Goal: Information Seeking & Learning: Learn about a topic

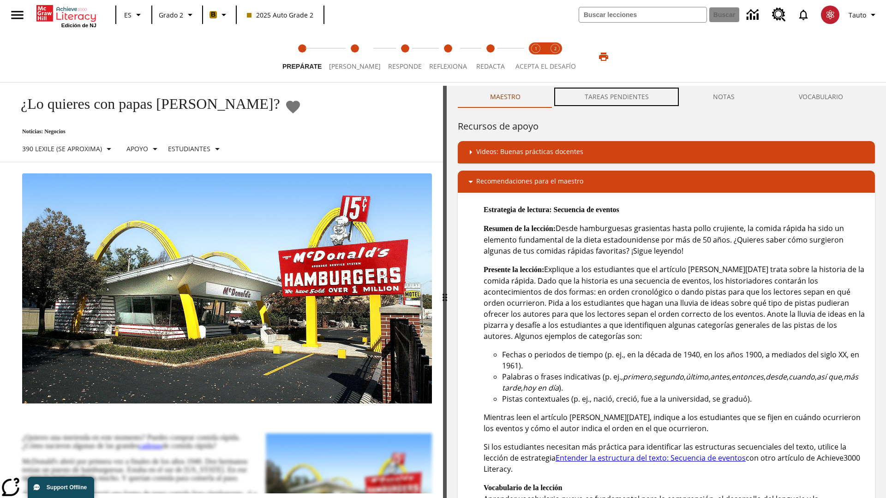
click at [617, 97] on button "TAREAS PENDIENTES" at bounding box center [616, 97] width 128 height 22
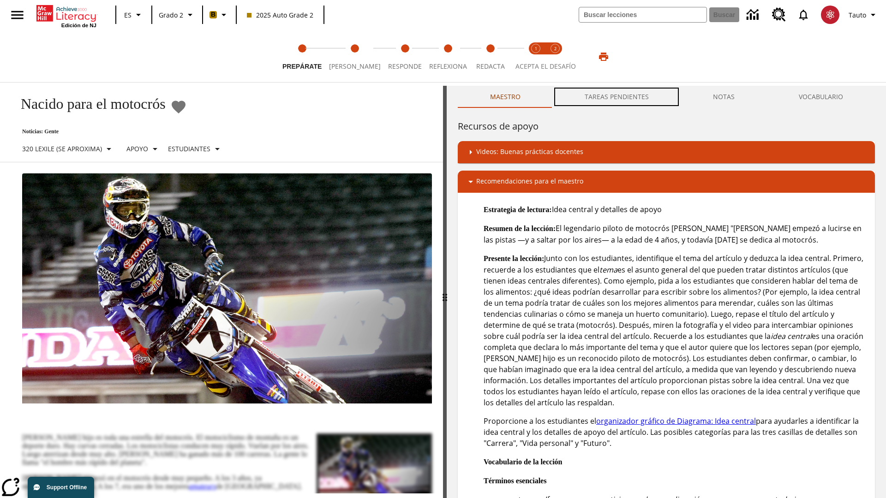
click at [617, 97] on button "TAREAS PENDIENTES" at bounding box center [616, 97] width 128 height 22
